Goal: Task Accomplishment & Management: Manage account settings

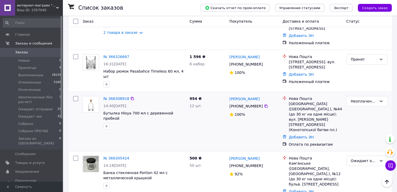
scroll to position [130, 0]
click at [34, 67] on li "Принятые 4" at bounding box center [32, 67] width 64 height 7
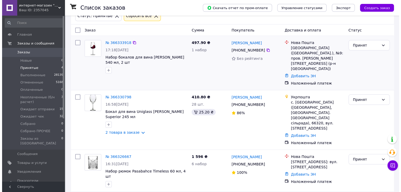
scroll to position [69, 0]
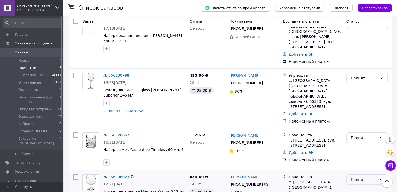
click at [360, 177] on div "Принят" at bounding box center [364, 180] width 26 height 6
click at [361, 117] on li "Отменен" at bounding box center [366, 114] width 41 height 9
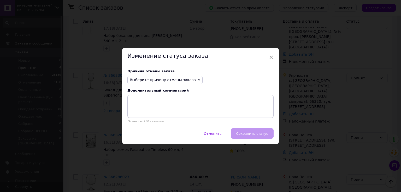
click at [154, 81] on span "Выберите причину отмены заказа" at bounding box center [163, 80] width 66 height 4
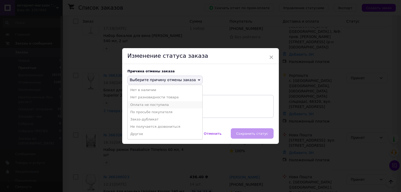
click at [149, 104] on li "Оплата не поступила" at bounding box center [165, 104] width 75 height 7
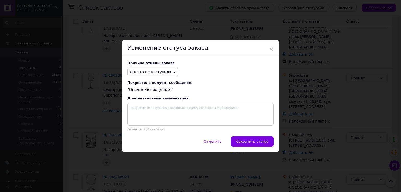
click at [162, 73] on span "Оплата не поступила" at bounding box center [150, 72] width 41 height 4
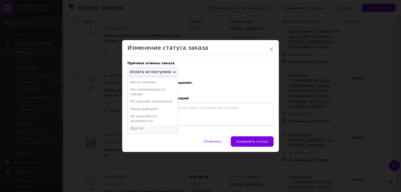
click at [145, 129] on li "Другое" at bounding box center [153, 128] width 50 height 7
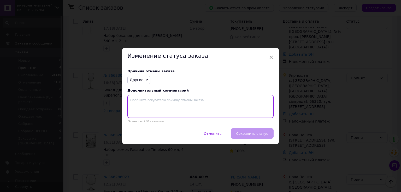
click at [159, 106] on textarea at bounding box center [200, 106] width 146 height 23
type textarea "D"
type textarea "В"
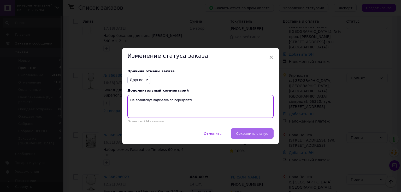
type textarea "Не влаштовує відправка по передплаті"
click at [253, 135] on span "Сохранить статус" at bounding box center [252, 134] width 32 height 4
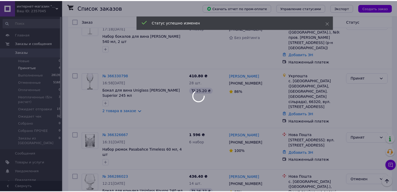
scroll to position [67, 0]
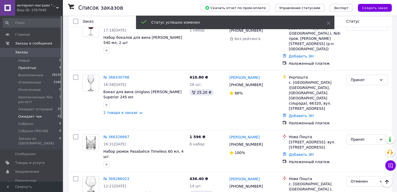
click at [34, 117] on span "Ожидает чек" at bounding box center [30, 116] width 24 height 5
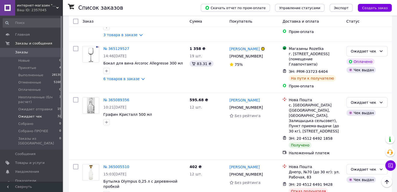
scroll to position [1492, 0]
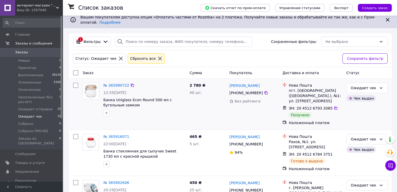
scroll to position [0, 0]
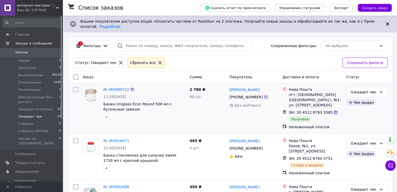
click at [333, 111] on icon at bounding box center [335, 113] width 4 height 4
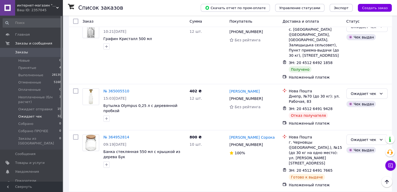
scroll to position [1478, 0]
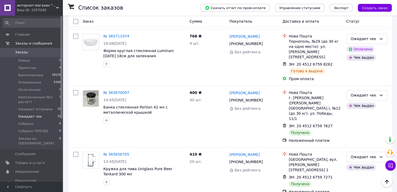
scroll to position [826, 0]
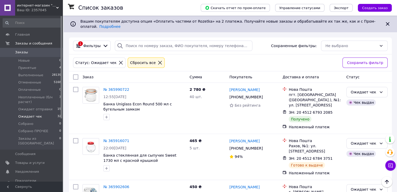
scroll to position [0, 0]
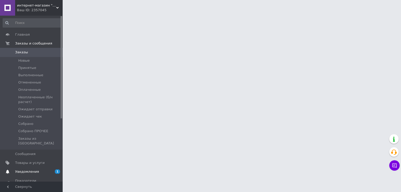
click at [29, 170] on span "Уведомления" at bounding box center [27, 172] width 24 height 5
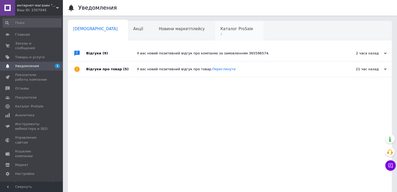
click at [215, 32] on div "Каталог ProSale 1" at bounding box center [239, 31] width 48 height 20
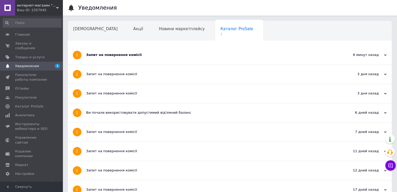
click at [162, 57] on div "Запит на повернення комісії" at bounding box center [210, 55] width 248 height 5
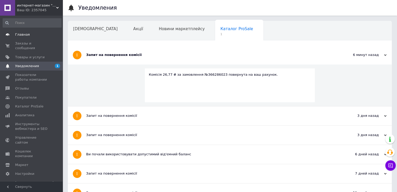
click at [19, 36] on span "Главная" at bounding box center [22, 34] width 15 height 5
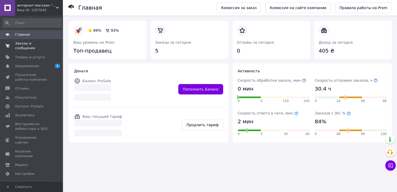
click at [25, 45] on span "Заказы и сообщения" at bounding box center [31, 45] width 33 height 9
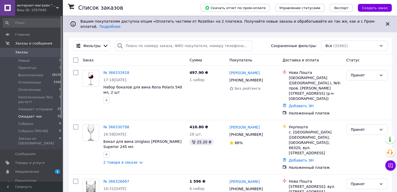
click at [34, 116] on span "Ожидает чек" at bounding box center [30, 116] width 24 height 5
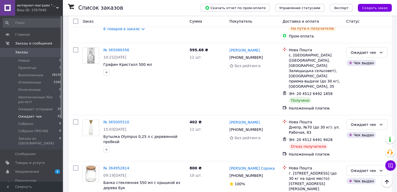
scroll to position [1492, 0]
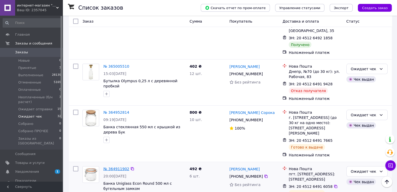
click at [119, 167] on link "№ 364911902" at bounding box center [116, 169] width 26 height 4
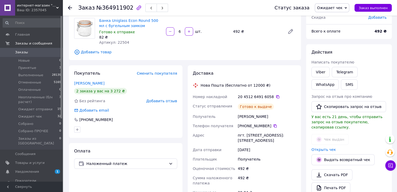
scroll to position [22, 0]
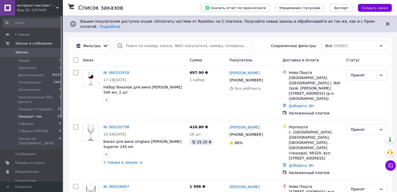
click at [40, 115] on li "Ожидает чек 32" at bounding box center [32, 116] width 64 height 7
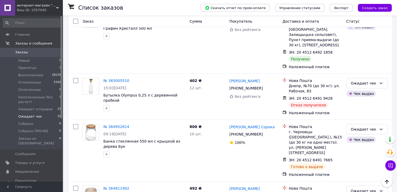
scroll to position [1492, 0]
